Goal: Complete application form

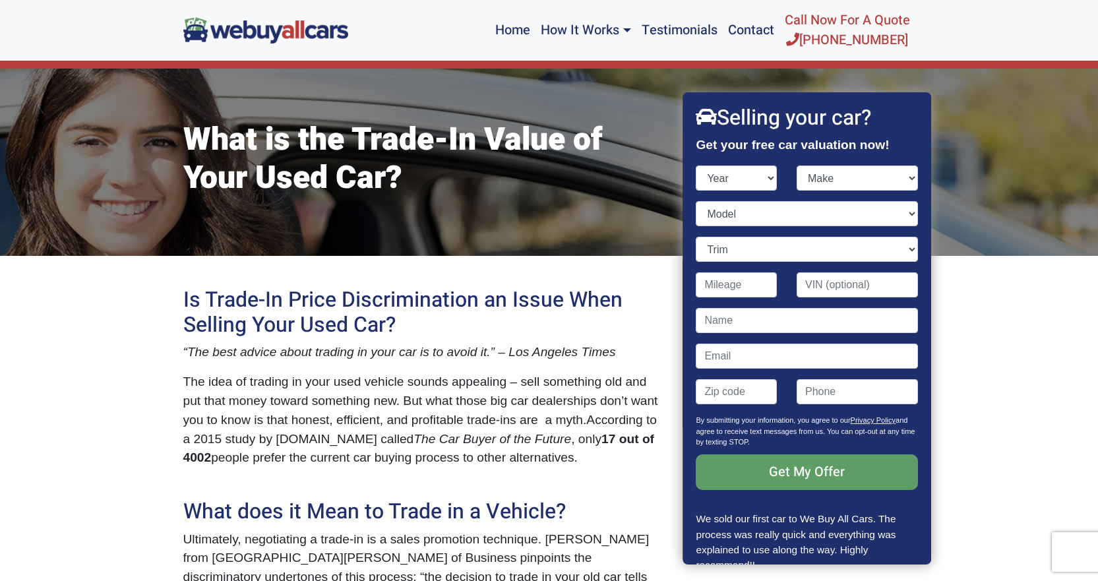
select select "2011"
click at [696, 165] on select "Year [DATE] 2024 2023 2022 2021 2020 2019 2018 2017 2016 2015 2014 2013 2012 20…" at bounding box center [736, 177] width 81 height 25
click at [876, 188] on select "Make" at bounding box center [856, 177] width 121 height 25
select select "Kia"
click at [796, 165] on select "Make Acura Aston [PERSON_NAME] Audi Bentley BMW Buick Cadillac Chevrolet Chrysl…" at bounding box center [856, 177] width 121 height 25
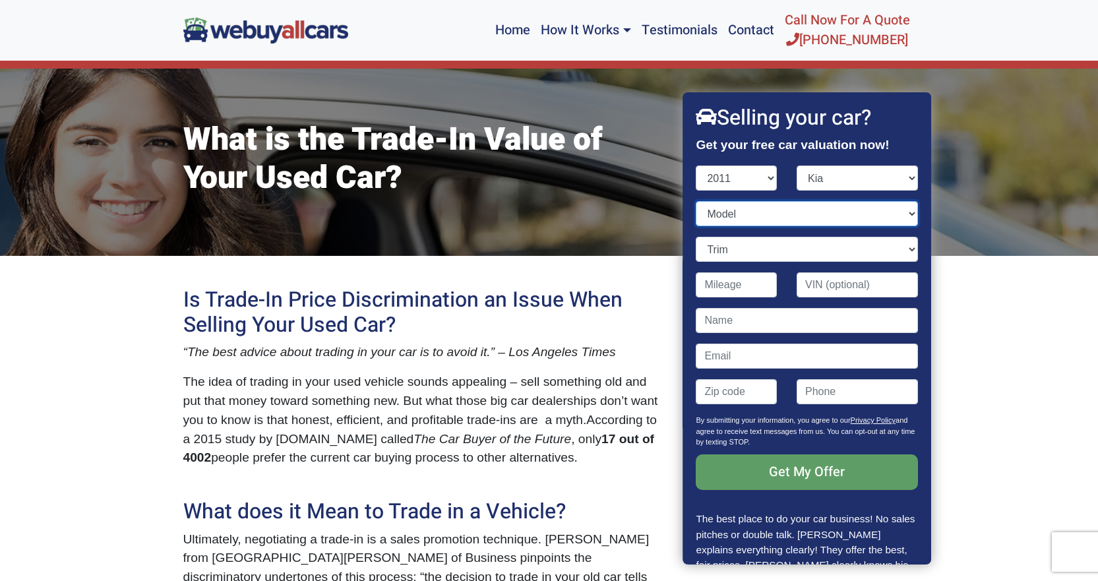
click at [773, 216] on select "Model Forte Optima Rio Sedona Sorento Soul Sportage" at bounding box center [806, 213] width 221 height 25
select select "Sorento"
click at [696, 201] on select "Model Forte Optima Rio Sedona Sorento Soul Sportage" at bounding box center [806, 213] width 221 height 25
click at [759, 253] on select "Trim" at bounding box center [806, 249] width 221 height 25
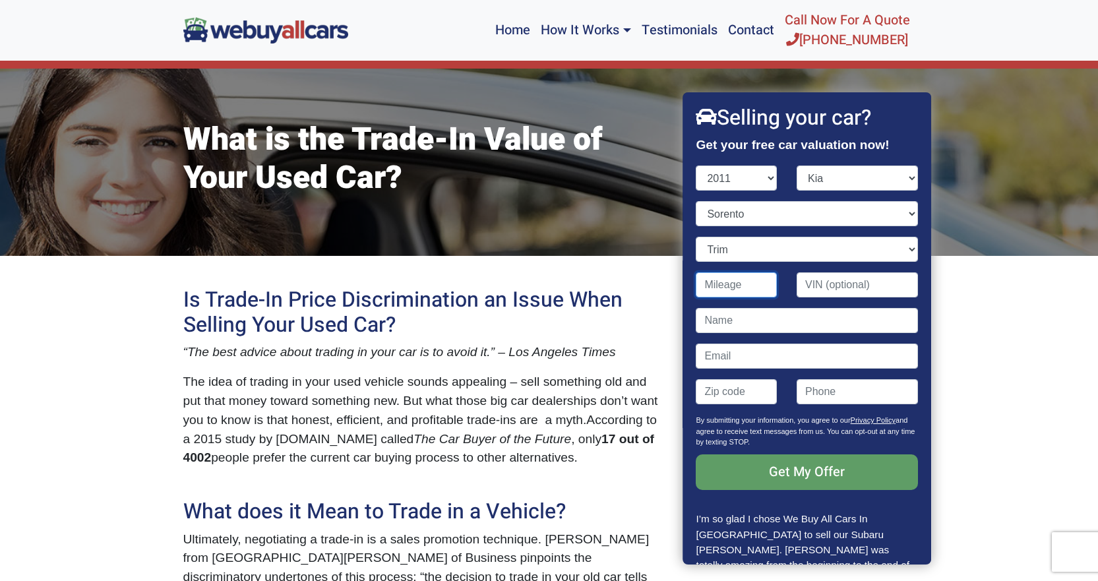
click at [728, 287] on input "Contact form" at bounding box center [736, 284] width 81 height 25
type input "160,000"
click at [782, 320] on input "Contact form" at bounding box center [806, 320] width 221 height 25
type input "[PERSON_NAME]"
type input "[EMAIL_ADDRESS][DOMAIN_NAME]"
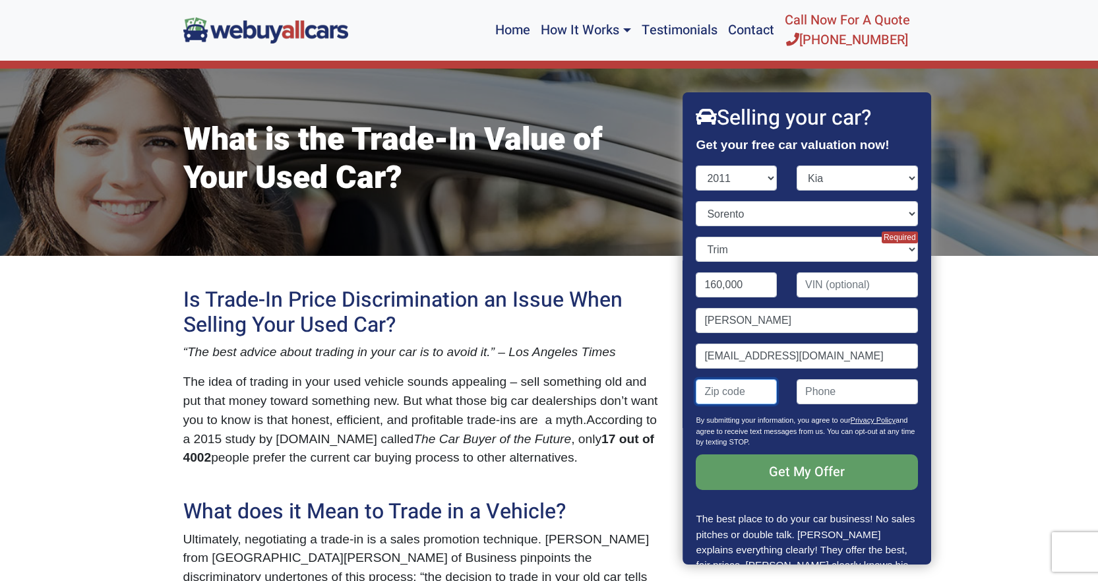
click at [736, 411] on div "Contact form" at bounding box center [736, 397] width 101 height 36
type input "08332"
click at [814, 388] on input "(" at bounding box center [856, 391] width 121 height 25
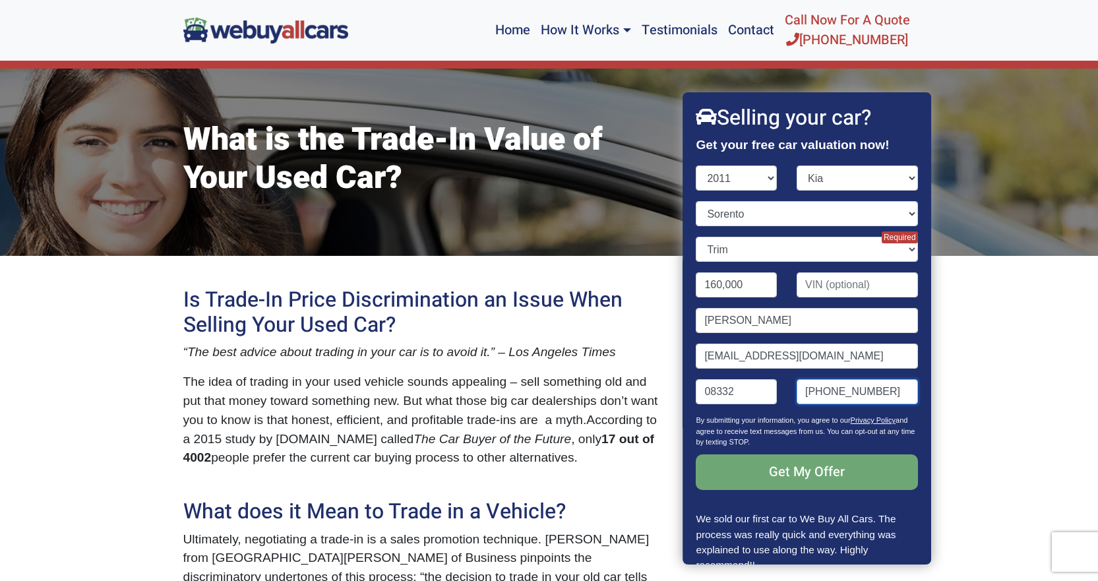
type input "[PHONE_NUMBER]"
click at [809, 467] on input "Get My Offer" at bounding box center [806, 472] width 221 height 36
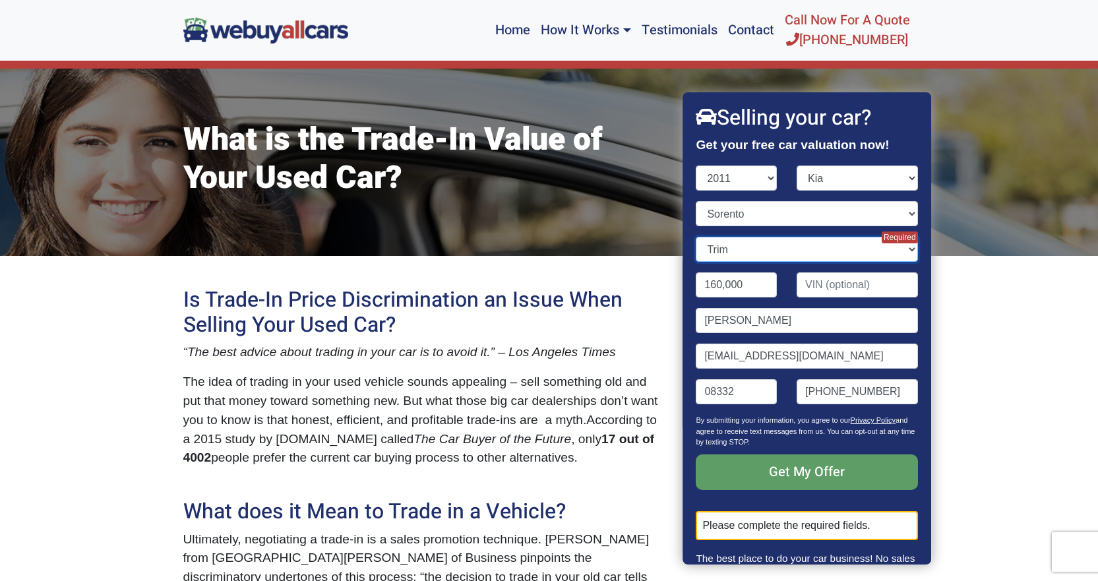
click at [898, 249] on select "Trim 4dr SUV (2.4L 4cyl) EX 4dr SUV (2.4L 4cyl) EX 4dr SUV (3.5L 6cyl) EX 4dr S…" at bounding box center [806, 249] width 221 height 25
select select "4dr SUV (2.4L 4cyl)"
click at [696, 237] on select "Trim 4dr SUV (2.4L 4cyl) EX 4dr SUV (2.4L 4cyl) EX 4dr SUV (3.5L 6cyl) EX 4dr S…" at bounding box center [806, 249] width 221 height 25
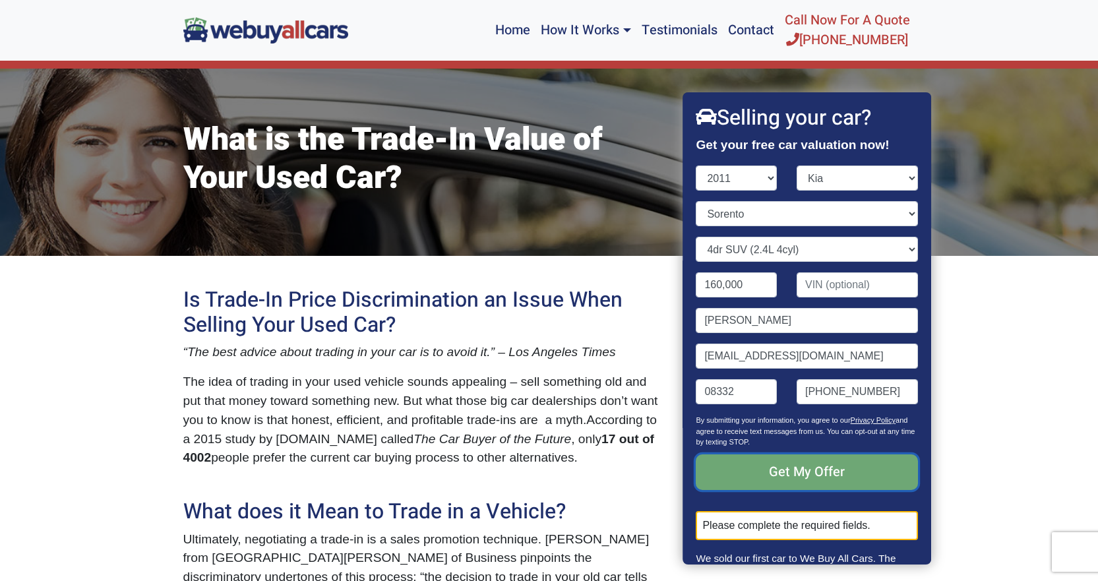
click at [865, 478] on input "Get My Offer" at bounding box center [806, 472] width 221 height 36
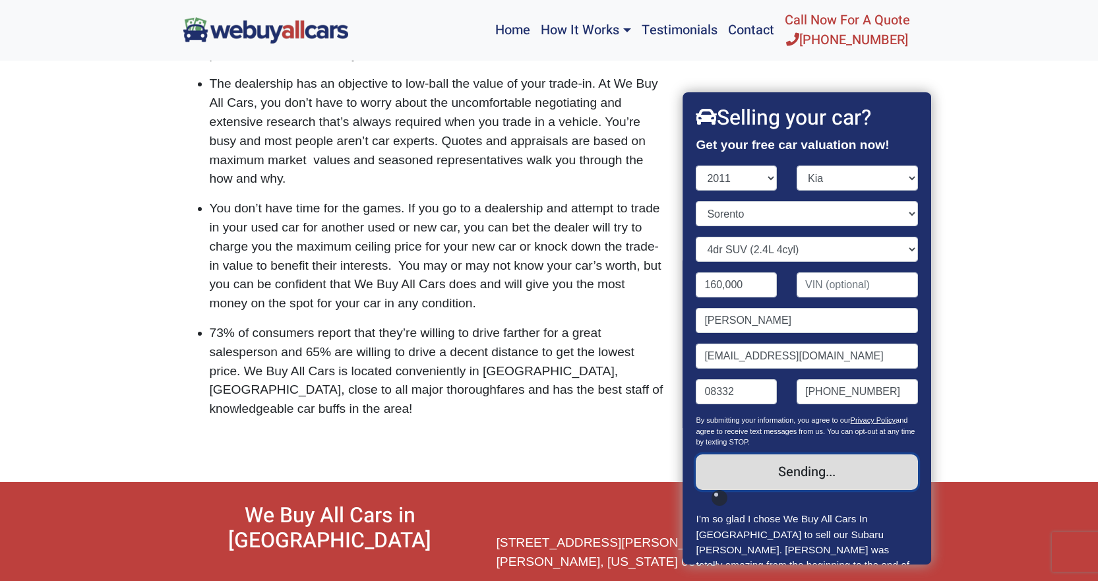
scroll to position [2436, 0]
